Goal: Information Seeking & Learning: Learn about a topic

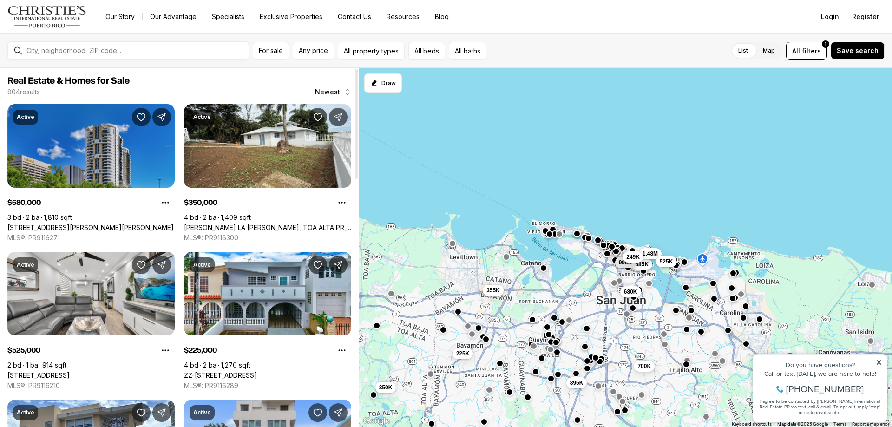
click at [97, 223] on link "[STREET_ADDRESS][PERSON_NAME][PERSON_NAME]" at bounding box center [90, 227] width 166 height 8
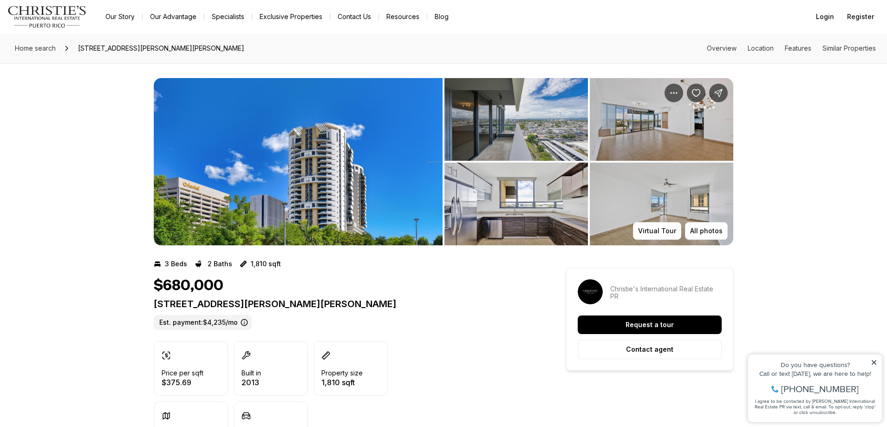
click at [333, 191] on img "View image gallery" at bounding box center [298, 161] width 289 height 167
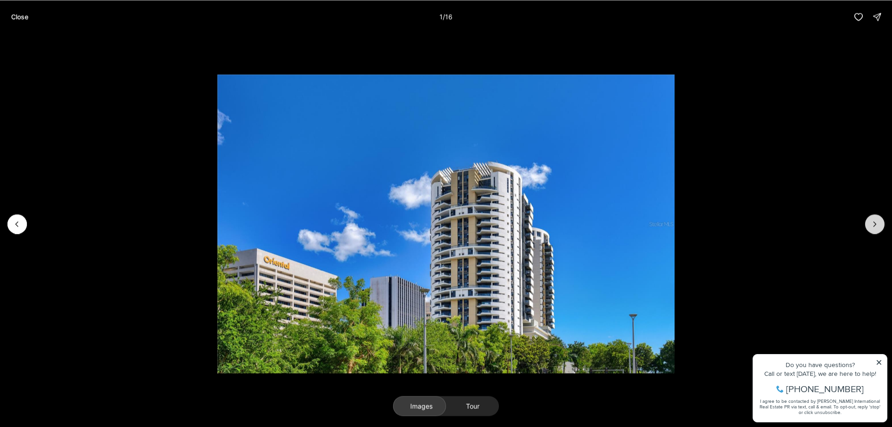
click at [875, 225] on icon "Next slide" at bounding box center [875, 224] width 2 height 5
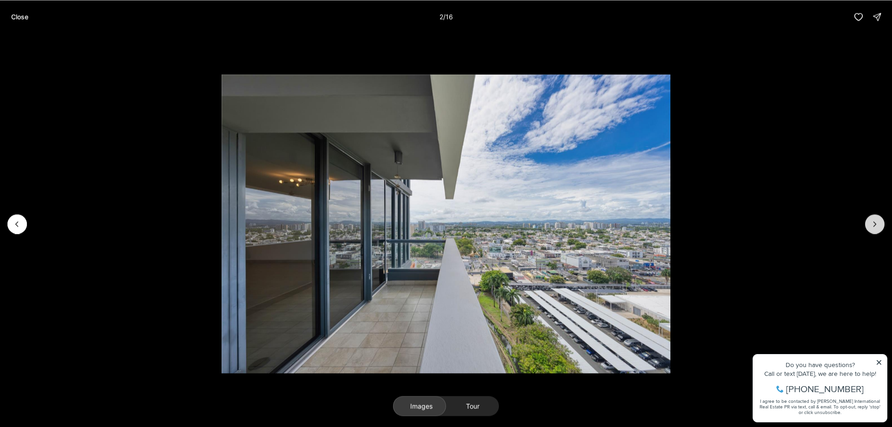
click at [869, 222] on button "Next slide" at bounding box center [875, 224] width 20 height 20
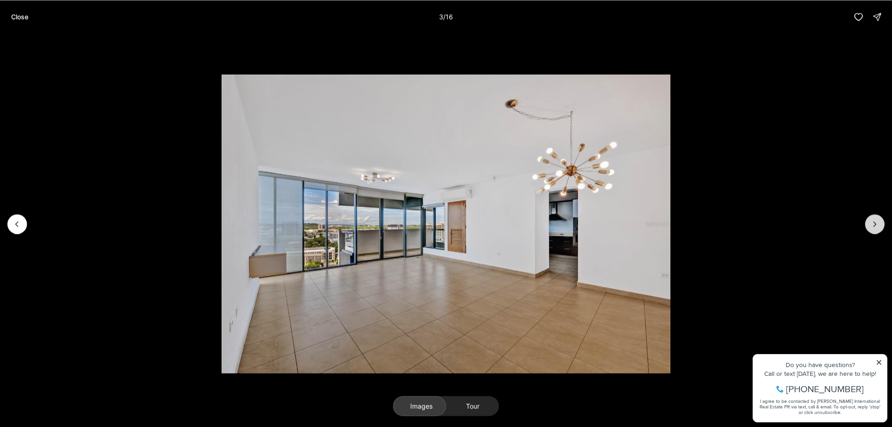
click at [869, 222] on button "Next slide" at bounding box center [875, 224] width 20 height 20
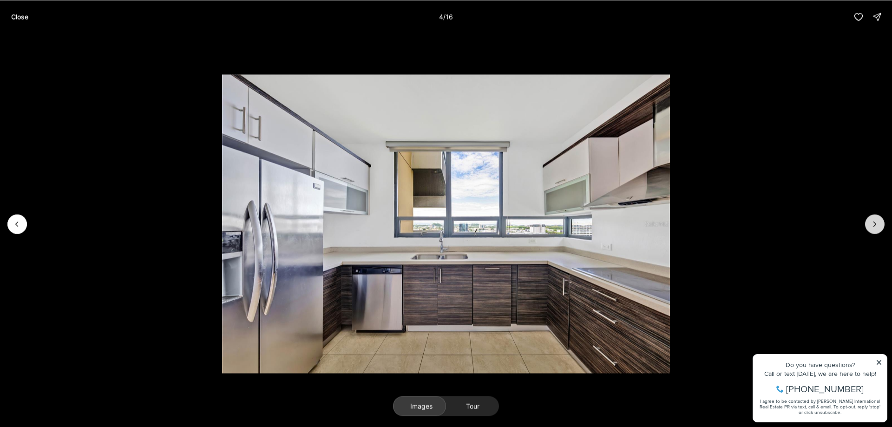
click at [869, 222] on button "Next slide" at bounding box center [875, 224] width 20 height 20
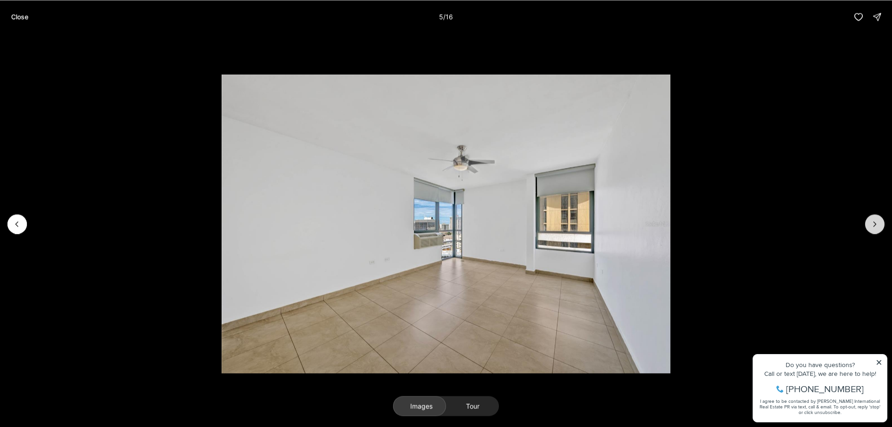
click at [869, 222] on button "Next slide" at bounding box center [875, 224] width 20 height 20
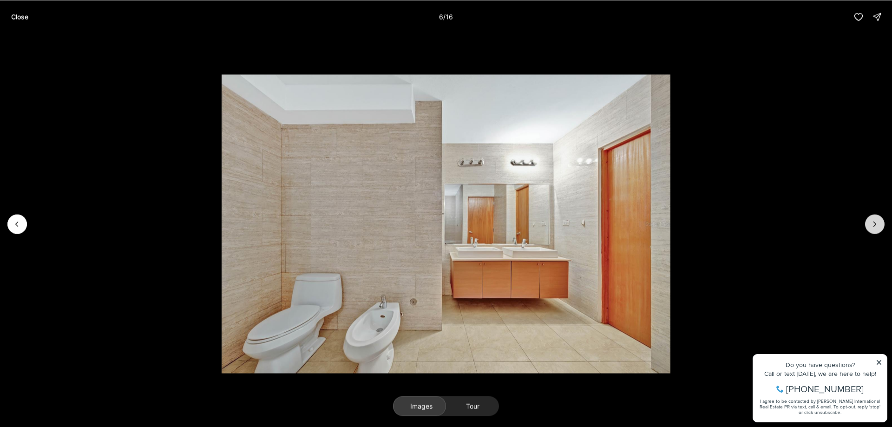
click at [869, 222] on button "Next slide" at bounding box center [875, 224] width 20 height 20
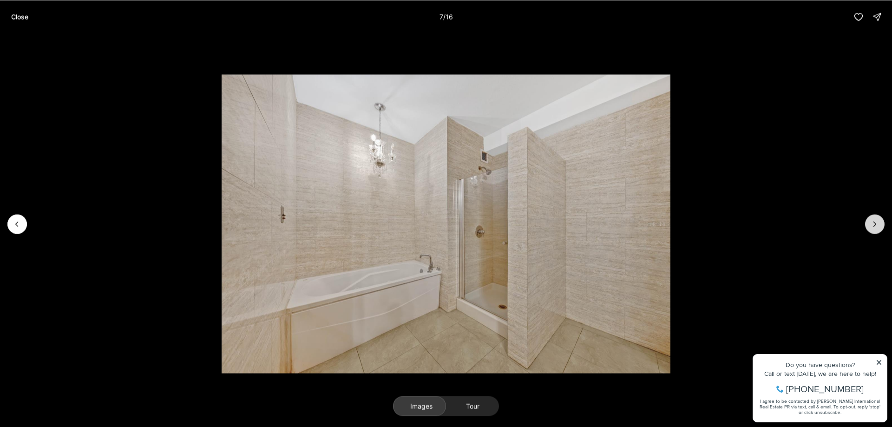
click at [869, 222] on button "Next slide" at bounding box center [875, 224] width 20 height 20
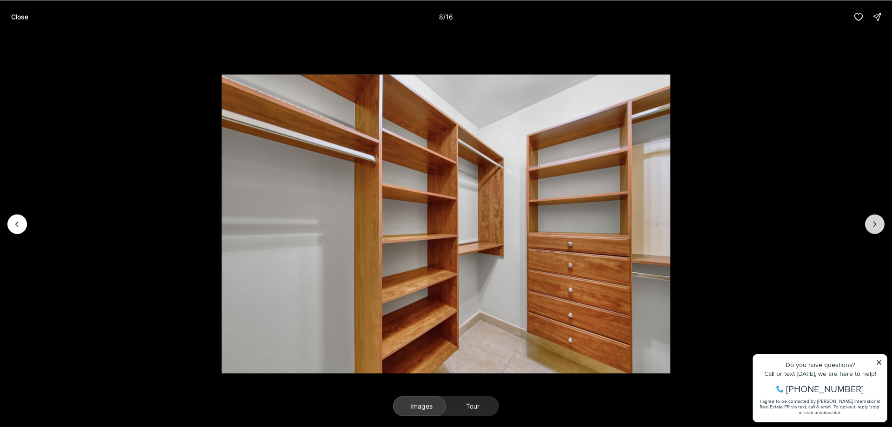
click at [869, 222] on button "Next slide" at bounding box center [875, 224] width 20 height 20
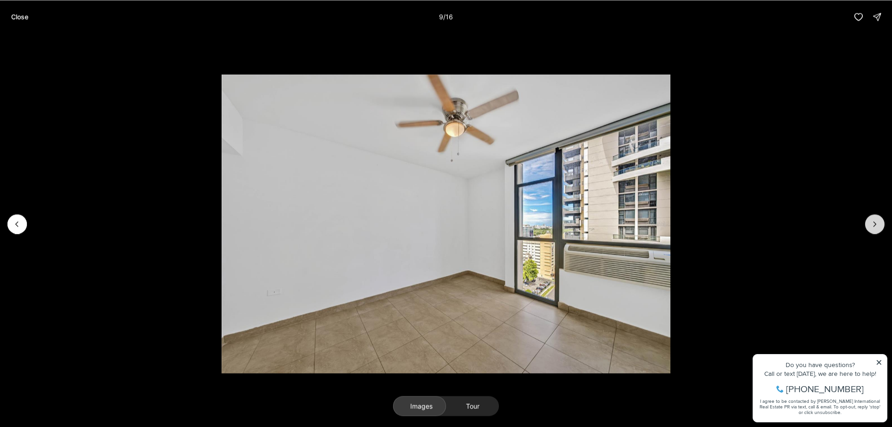
click at [869, 222] on button "Next slide" at bounding box center [875, 224] width 20 height 20
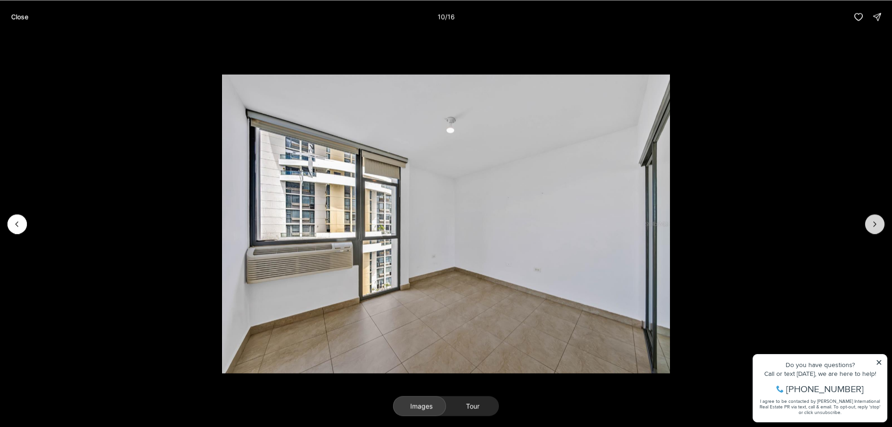
click at [869, 222] on button "Next slide" at bounding box center [875, 224] width 20 height 20
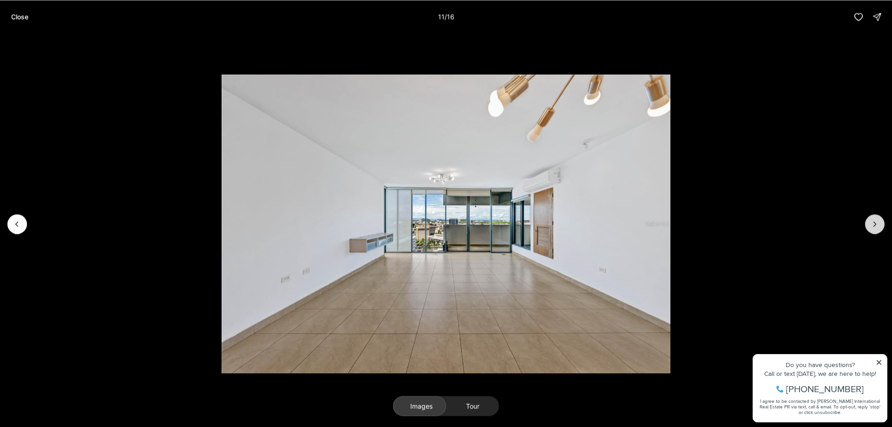
click at [869, 222] on button "Next slide" at bounding box center [875, 224] width 20 height 20
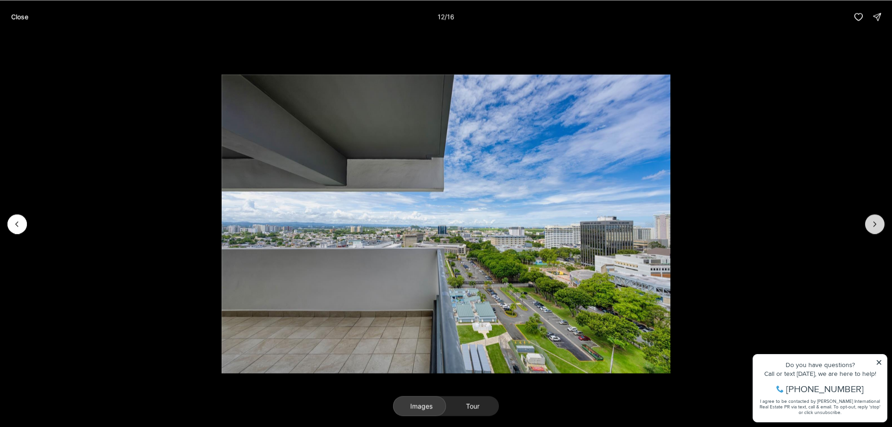
click at [869, 222] on button "Next slide" at bounding box center [875, 224] width 20 height 20
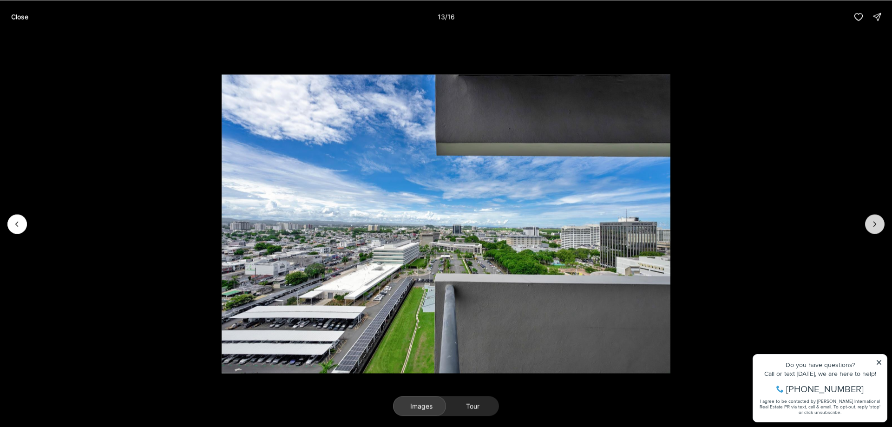
click at [869, 222] on button "Next slide" at bounding box center [875, 224] width 20 height 20
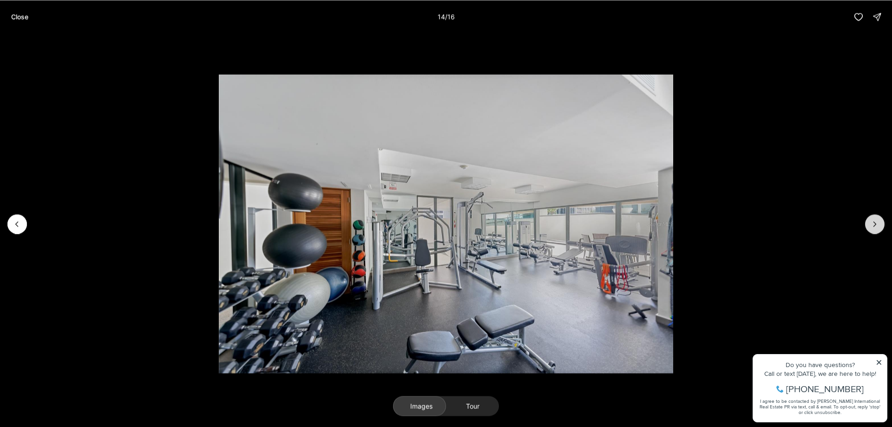
click at [869, 222] on button "Next slide" at bounding box center [875, 224] width 20 height 20
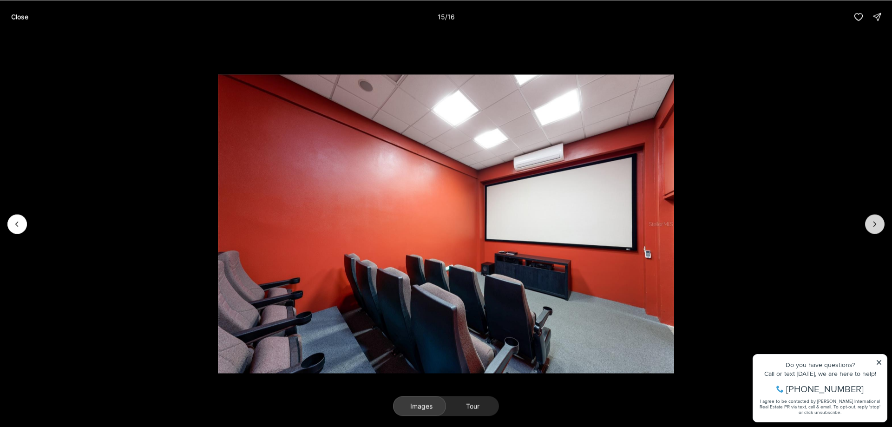
click at [869, 222] on button "Next slide" at bounding box center [875, 224] width 20 height 20
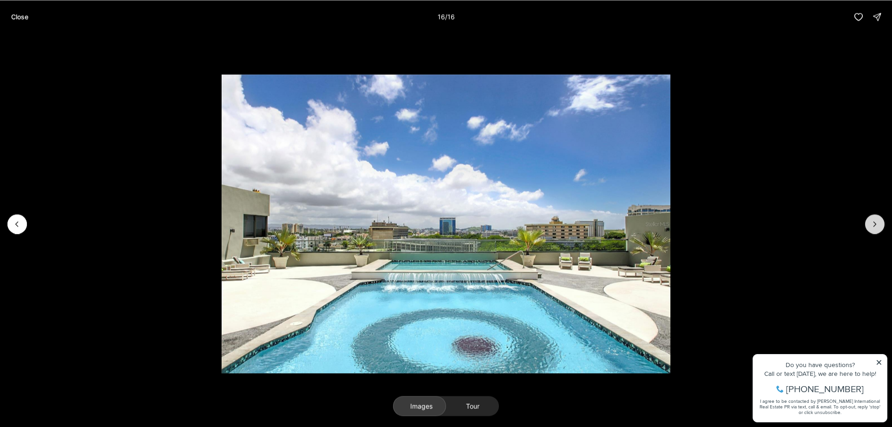
click at [869, 222] on div at bounding box center [875, 224] width 20 height 20
click at [871, 222] on div at bounding box center [875, 224] width 20 height 20
click at [14, 21] on button "Close" at bounding box center [20, 16] width 28 height 19
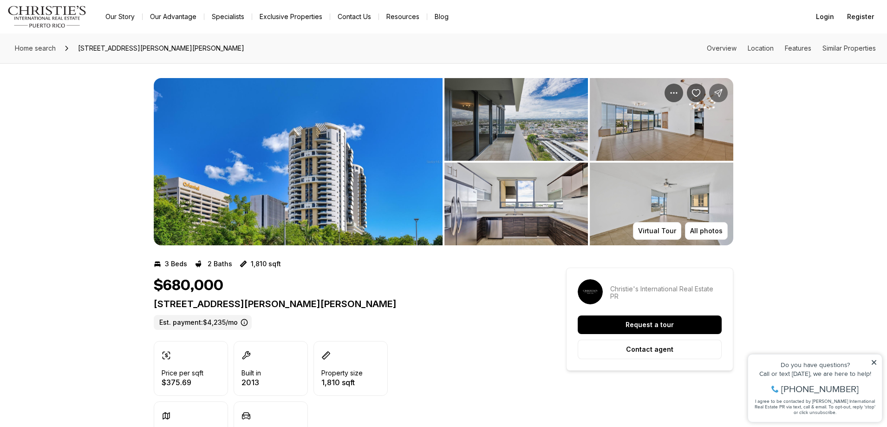
click at [720, 93] on icon "Share Property: 120 CARLOS F. CHARDON ST #1804S" at bounding box center [718, 92] width 9 height 9
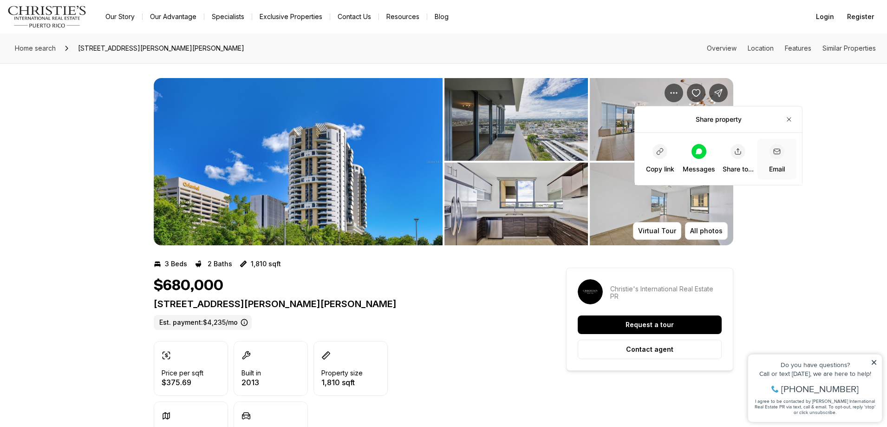
click at [773, 156] on div "button" at bounding box center [777, 151] width 15 height 15
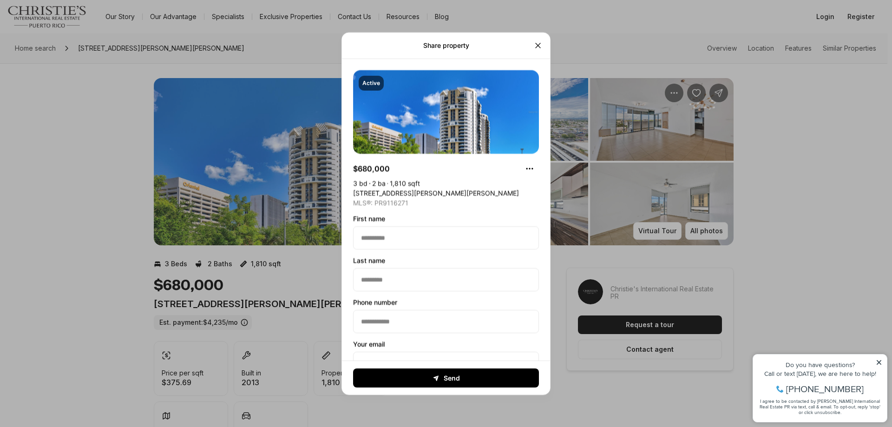
click at [536, 43] on icon "Close" at bounding box center [537, 45] width 9 height 9
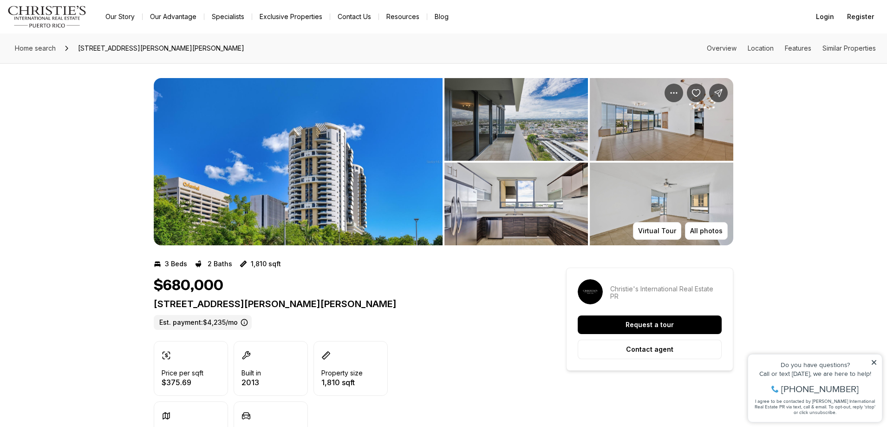
drag, startPoint x: 760, startPoint y: 153, endPoint x: 783, endPoint y: 203, distance: 55.3
click at [783, 203] on div "All photos Virtual Tour" at bounding box center [443, 154] width 887 height 182
click at [392, 185] on img "View image gallery" at bounding box center [298, 161] width 289 height 167
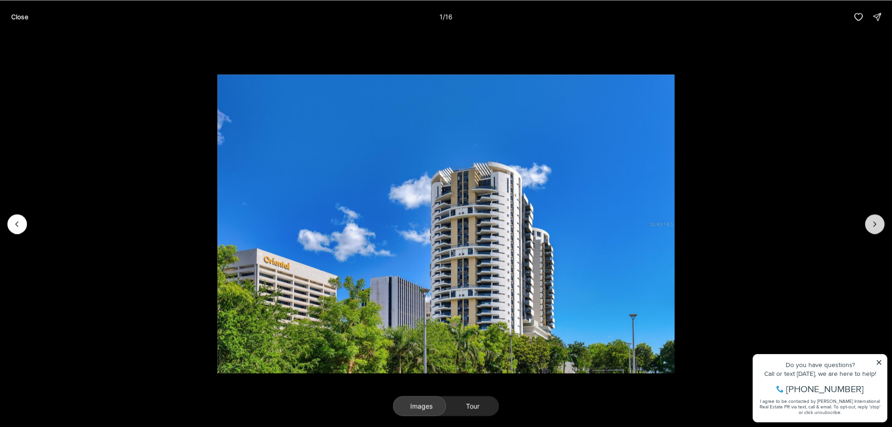
click at [871, 228] on icon "Next slide" at bounding box center [874, 223] width 9 height 9
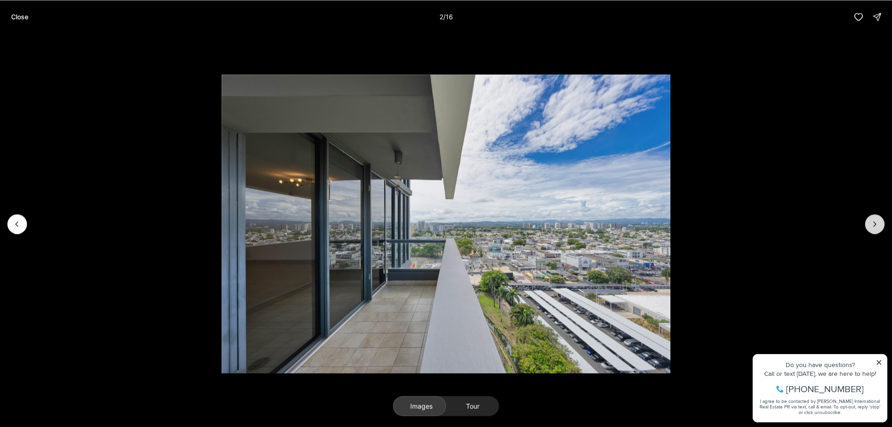
click at [871, 228] on icon "Next slide" at bounding box center [874, 223] width 9 height 9
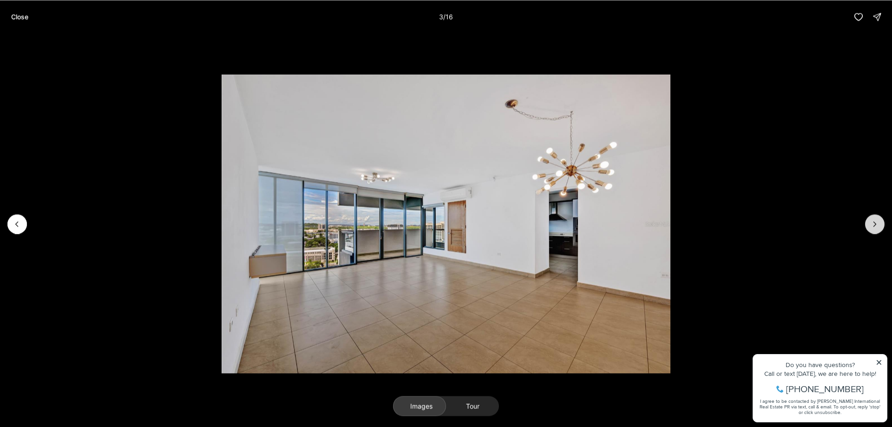
click at [871, 228] on icon "Next slide" at bounding box center [874, 223] width 9 height 9
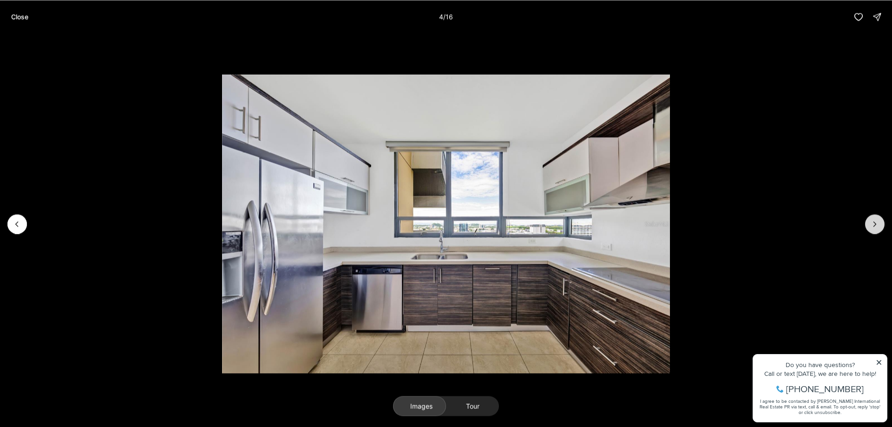
click at [871, 228] on icon "Next slide" at bounding box center [874, 223] width 9 height 9
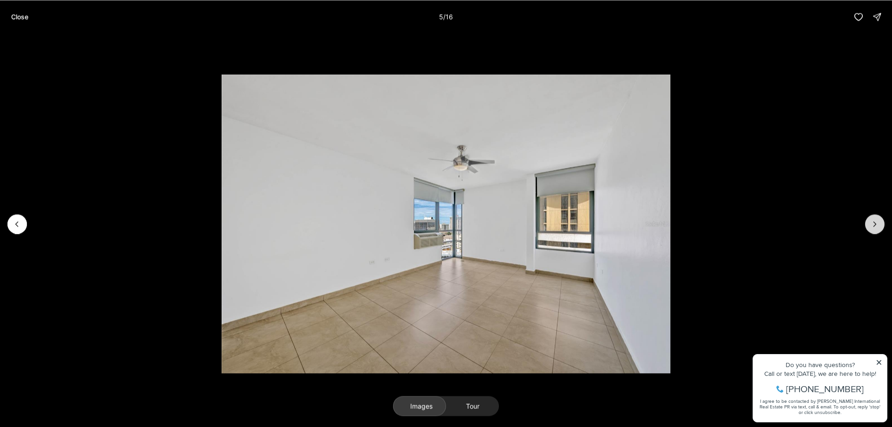
click at [871, 228] on icon "Next slide" at bounding box center [874, 223] width 9 height 9
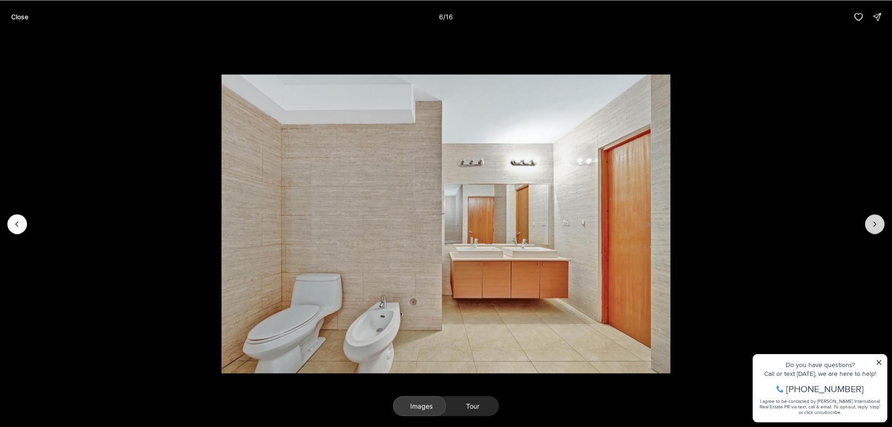
click at [871, 228] on icon "Next slide" at bounding box center [874, 223] width 9 height 9
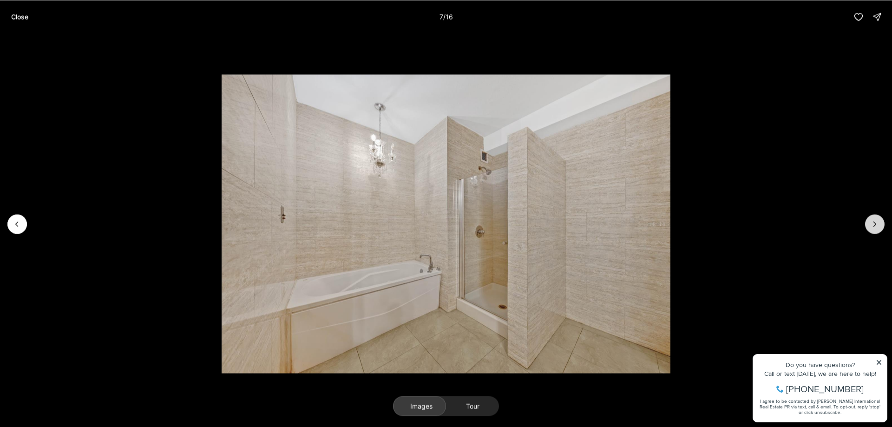
click at [871, 228] on icon "Next slide" at bounding box center [874, 223] width 9 height 9
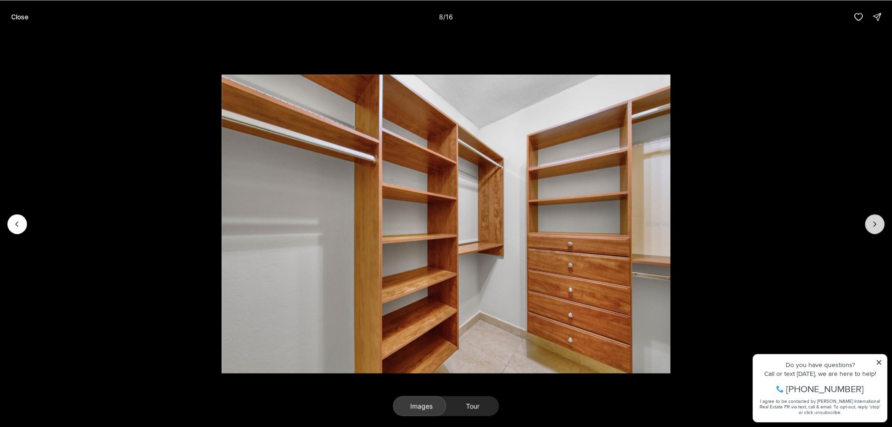
click at [871, 228] on icon "Next slide" at bounding box center [874, 223] width 9 height 9
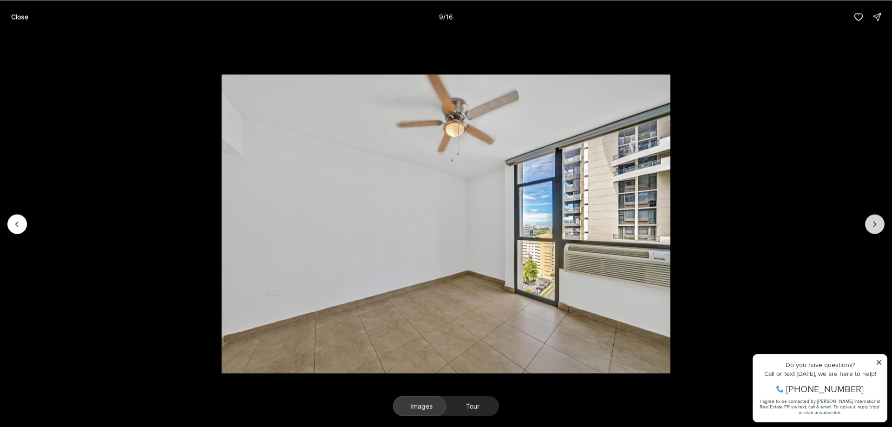
click at [871, 228] on icon "Next slide" at bounding box center [874, 223] width 9 height 9
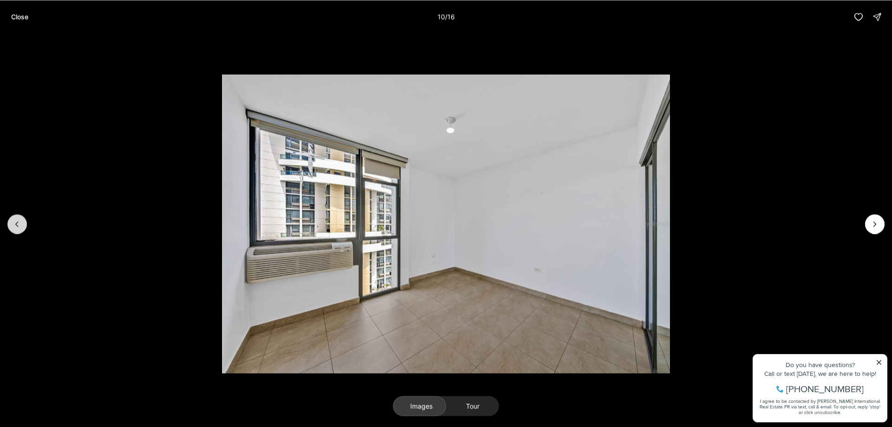
click at [11, 226] on button "Previous slide" at bounding box center [17, 224] width 20 height 20
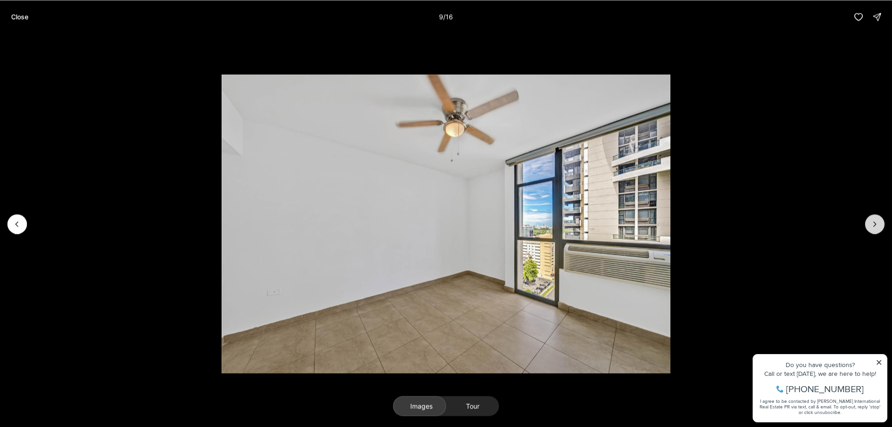
click at [870, 222] on icon "Next slide" at bounding box center [874, 223] width 9 height 9
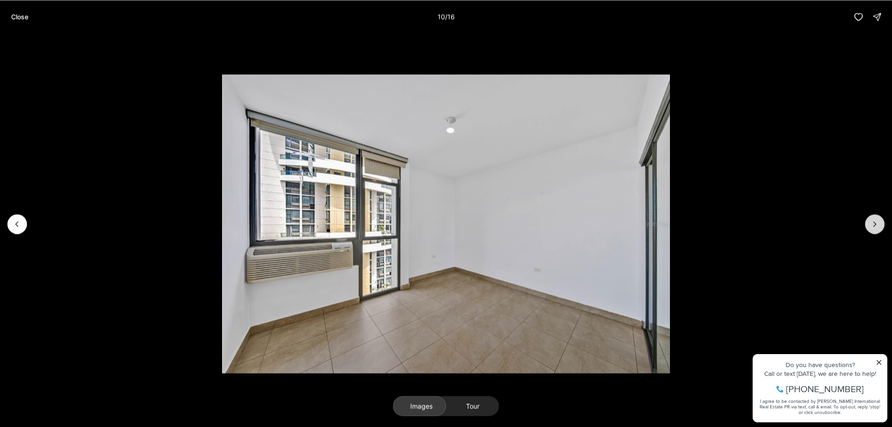
click at [872, 222] on icon "Next slide" at bounding box center [874, 223] width 9 height 9
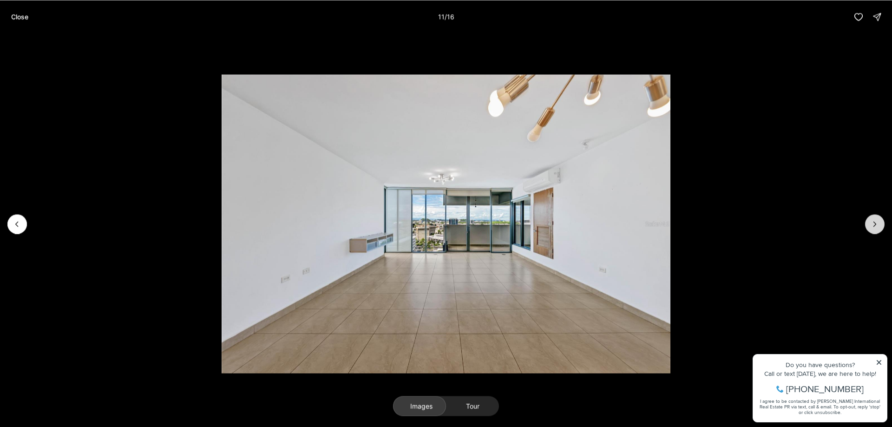
click at [872, 222] on icon "Next slide" at bounding box center [874, 223] width 9 height 9
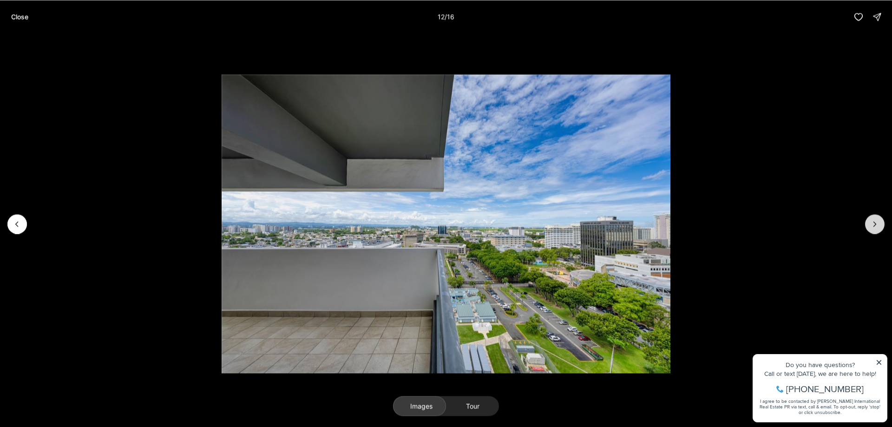
click at [872, 222] on icon "Next slide" at bounding box center [874, 223] width 9 height 9
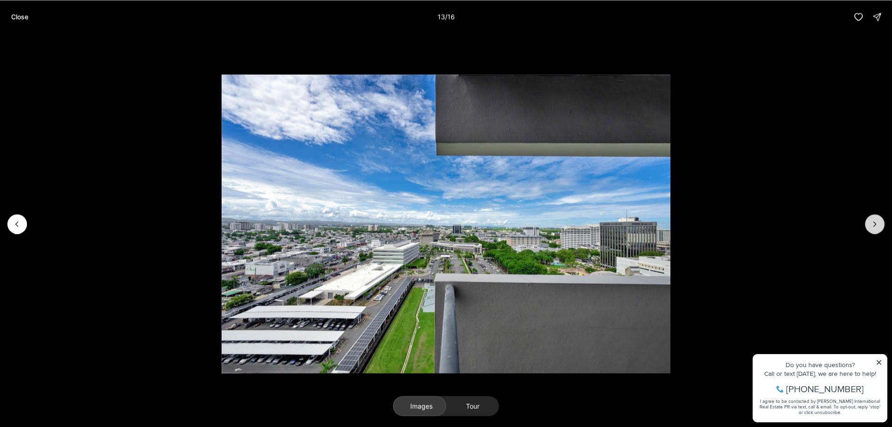
click at [872, 222] on icon "Next slide" at bounding box center [874, 223] width 9 height 9
